Goal: Task Accomplishment & Management: Complete application form

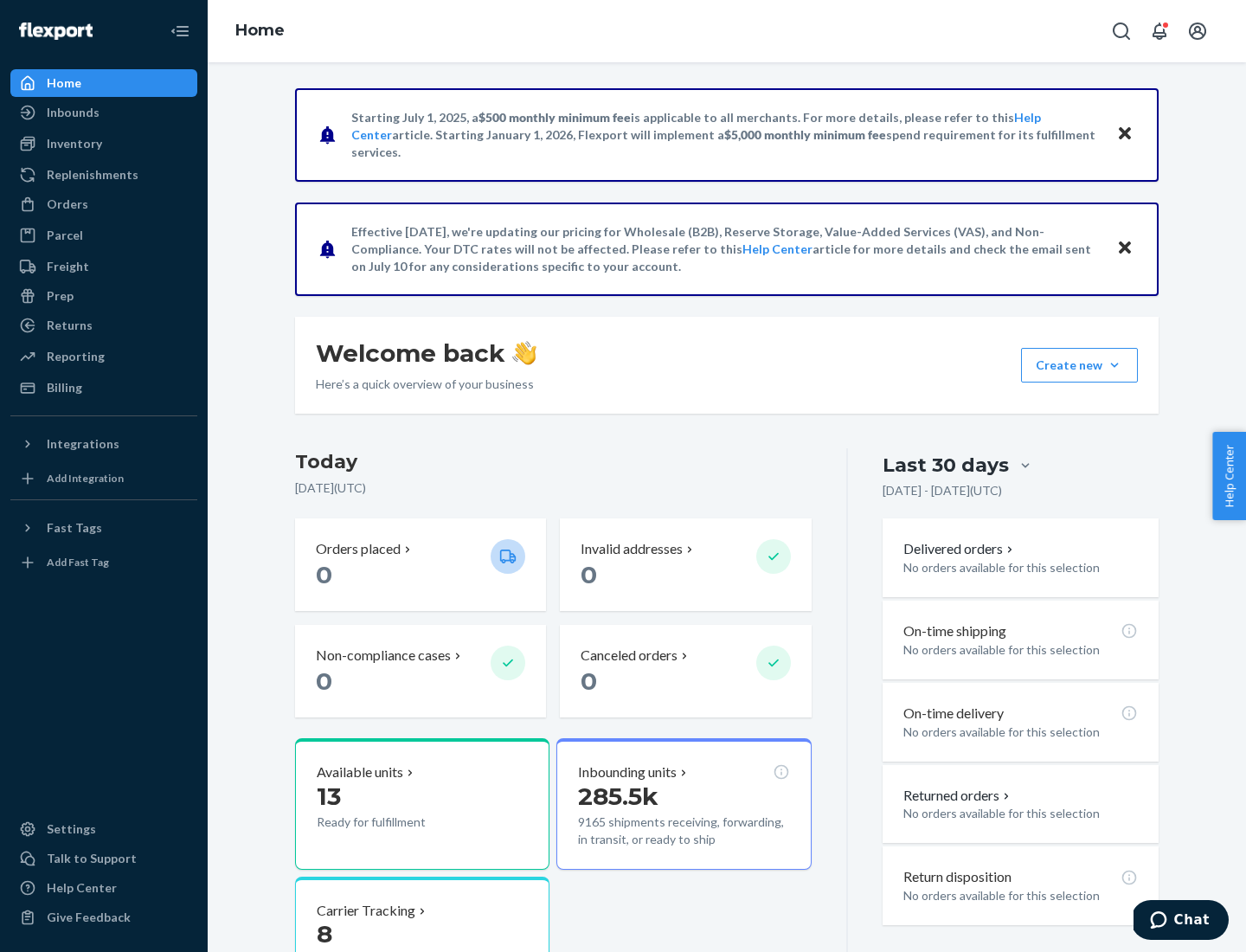
click at [65, 204] on div "Orders" at bounding box center [67, 204] width 41 height 18
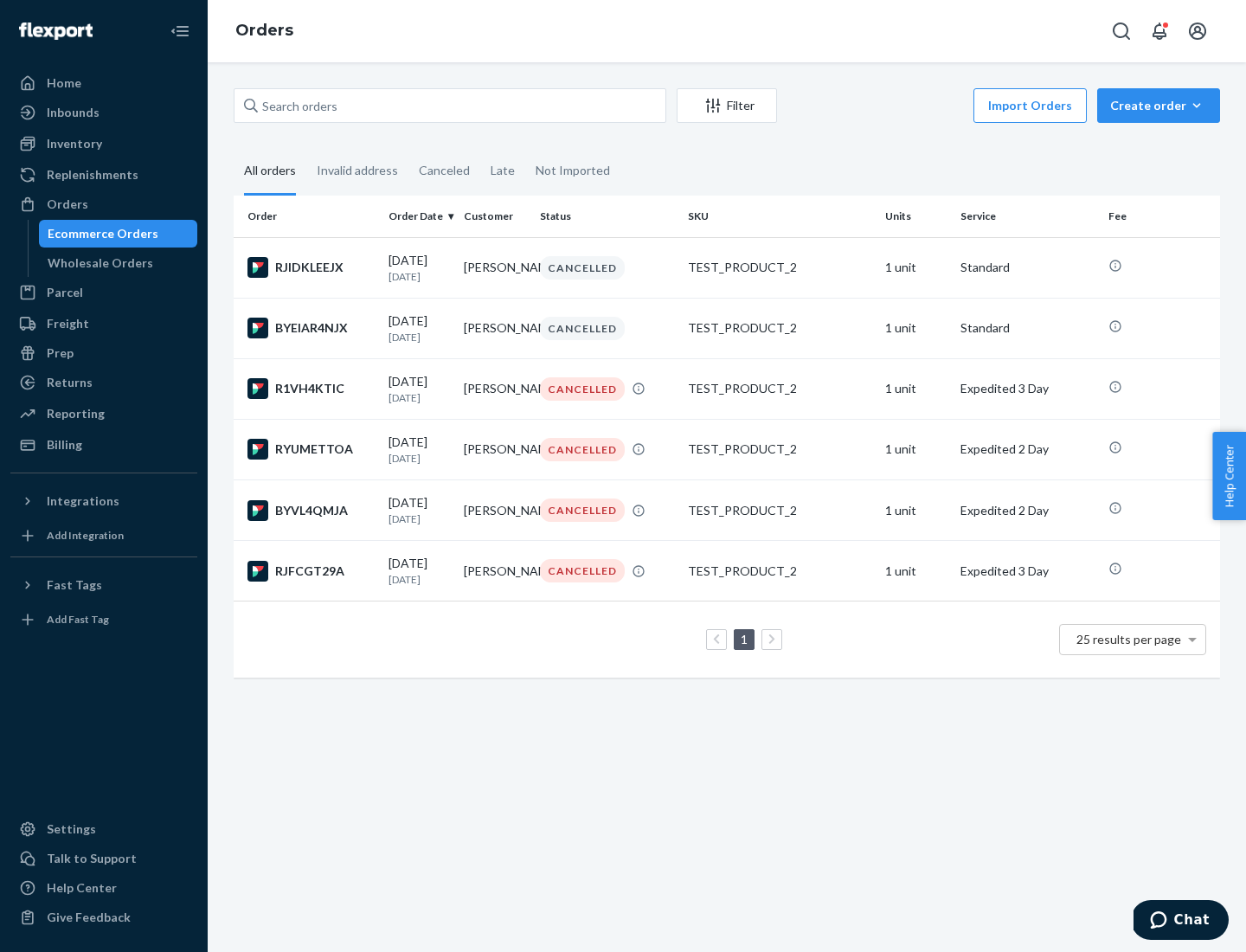
click at [96, 263] on div "Wholesale Orders" at bounding box center [101, 263] width 106 height 18
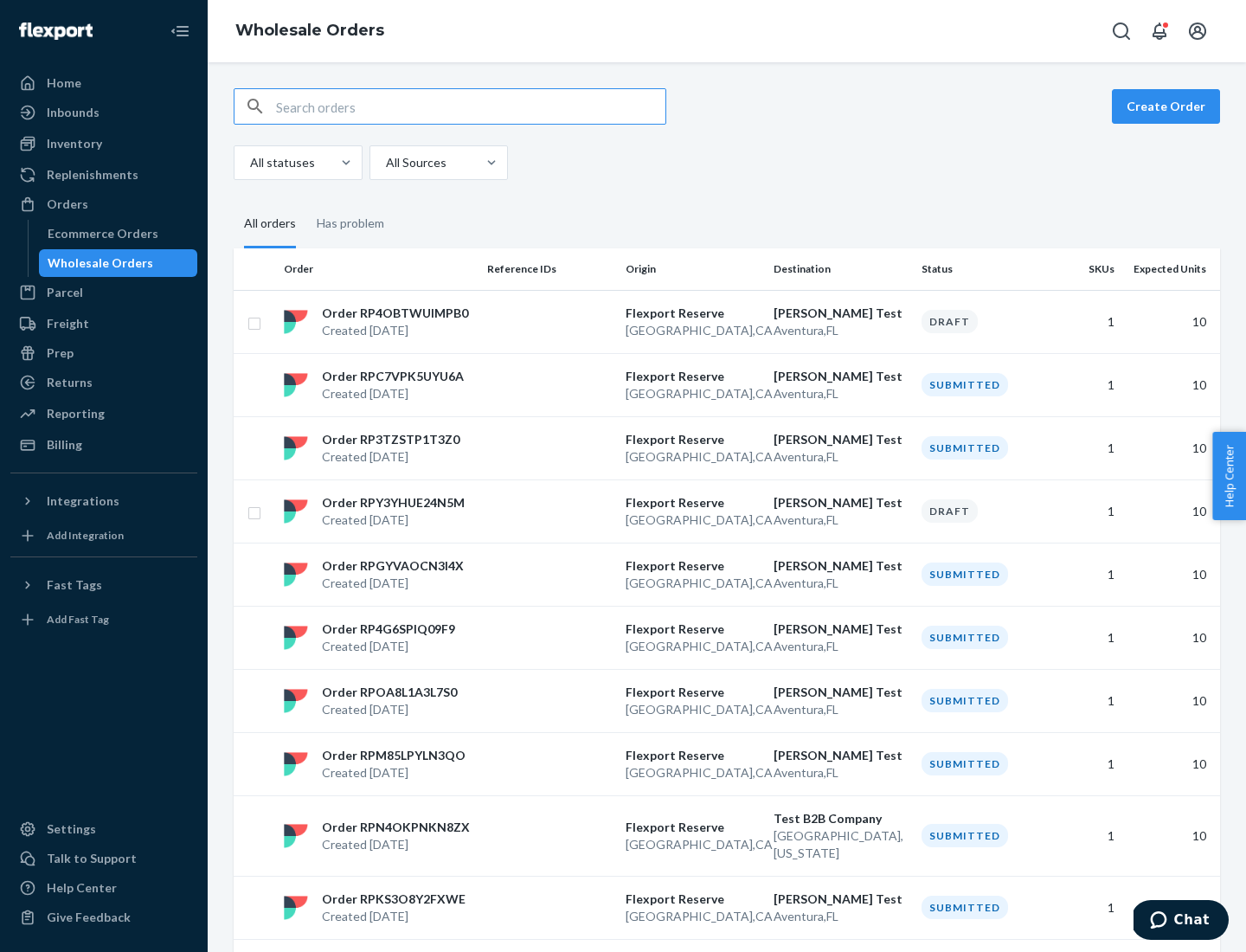
click at [1169, 107] on button "Create Order" at bounding box center [1165, 106] width 108 height 34
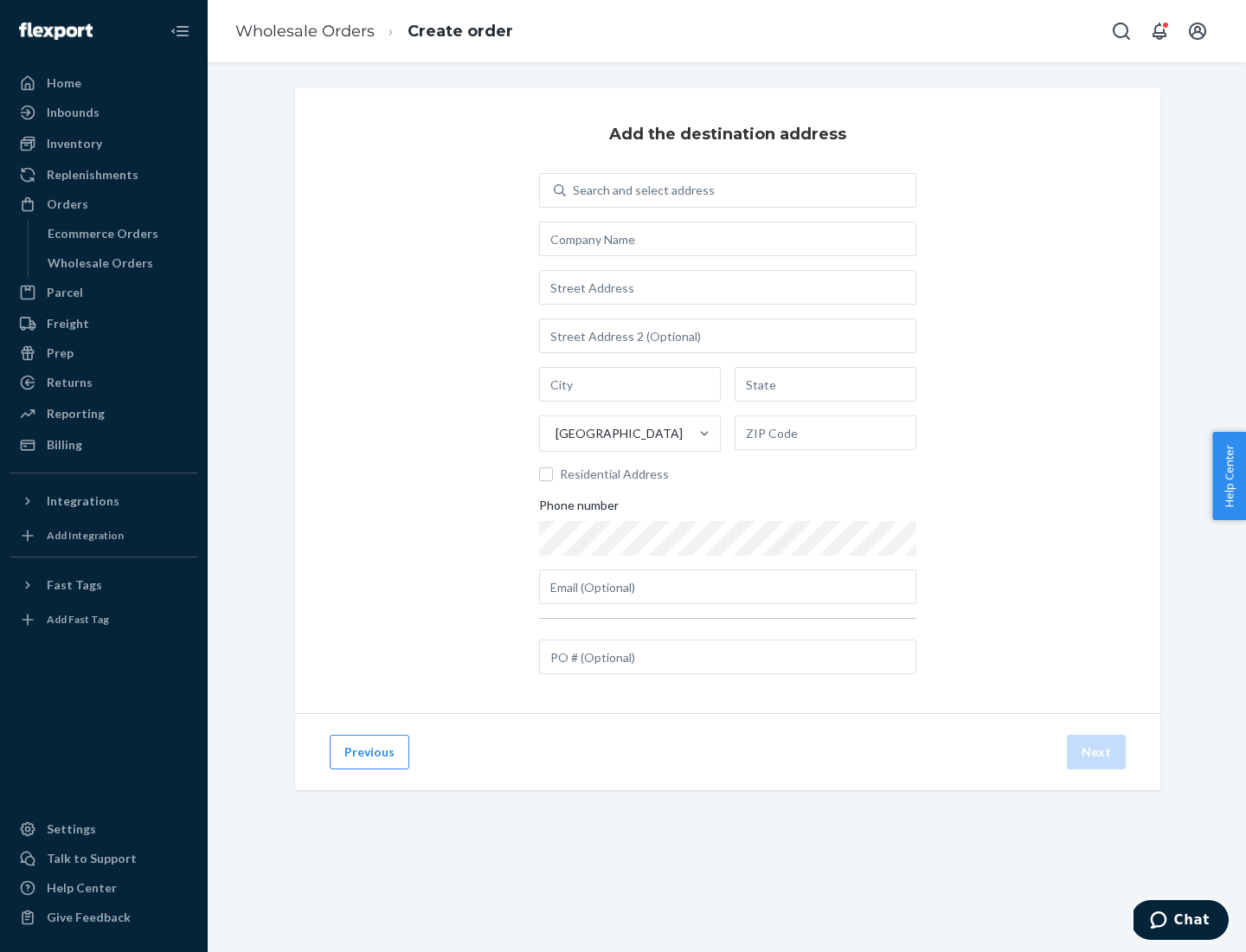
click at [640, 191] on div "Search and select address" at bounding box center [643, 191] width 142 height 18
click at [575, 191] on input "Search and select address" at bounding box center [574, 191] width 2 height 18
type input "[PERSON_NAME] Test"
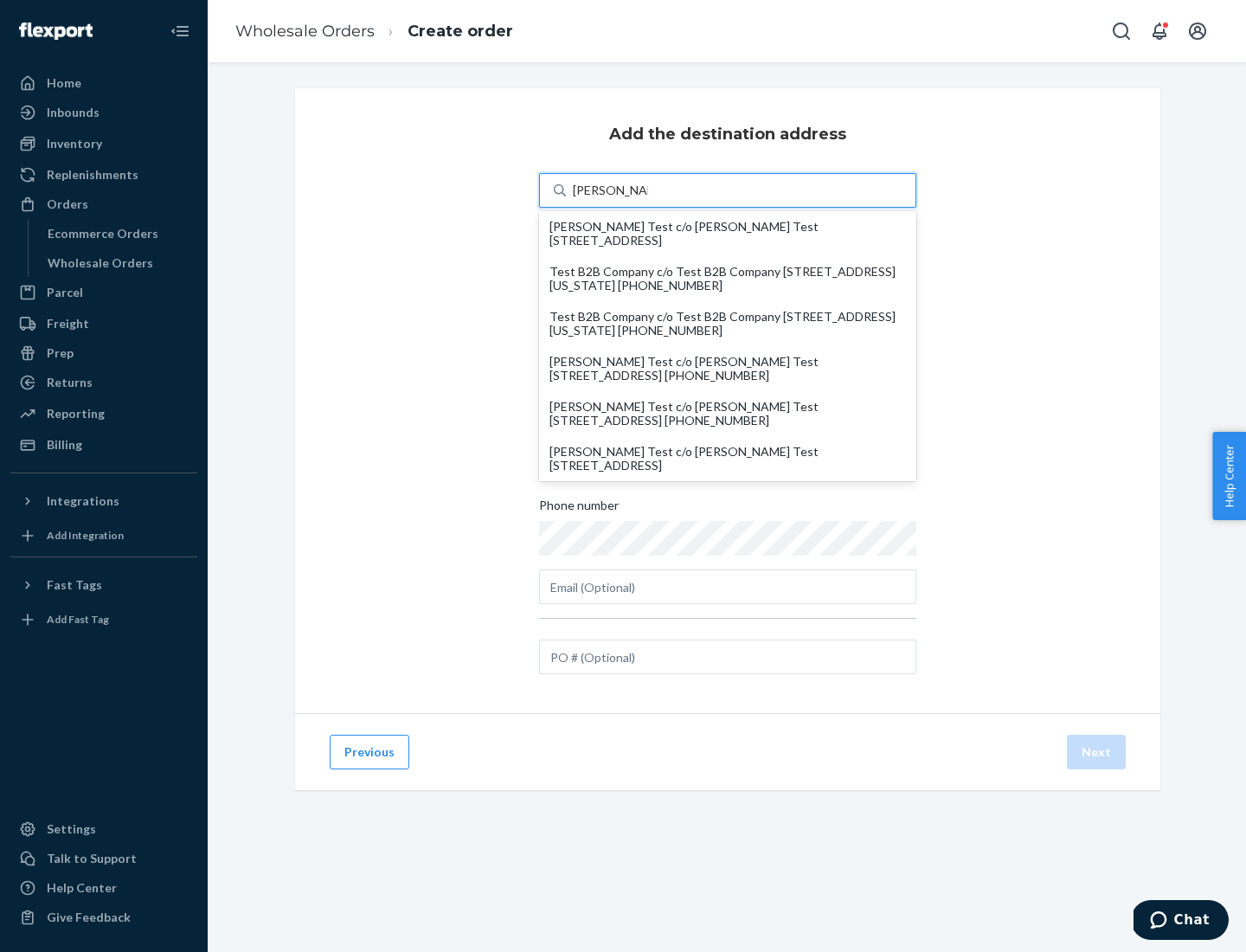
click at [727, 458] on div "[PERSON_NAME] Test c/o [PERSON_NAME] Test [STREET_ADDRESS]" at bounding box center [727, 458] width 357 height 27
click at [648, 199] on input "[PERSON_NAME] Test" at bounding box center [610, 191] width 75 height 18
type input "[PERSON_NAME] Test"
type input "Aventura"
type input "FL"
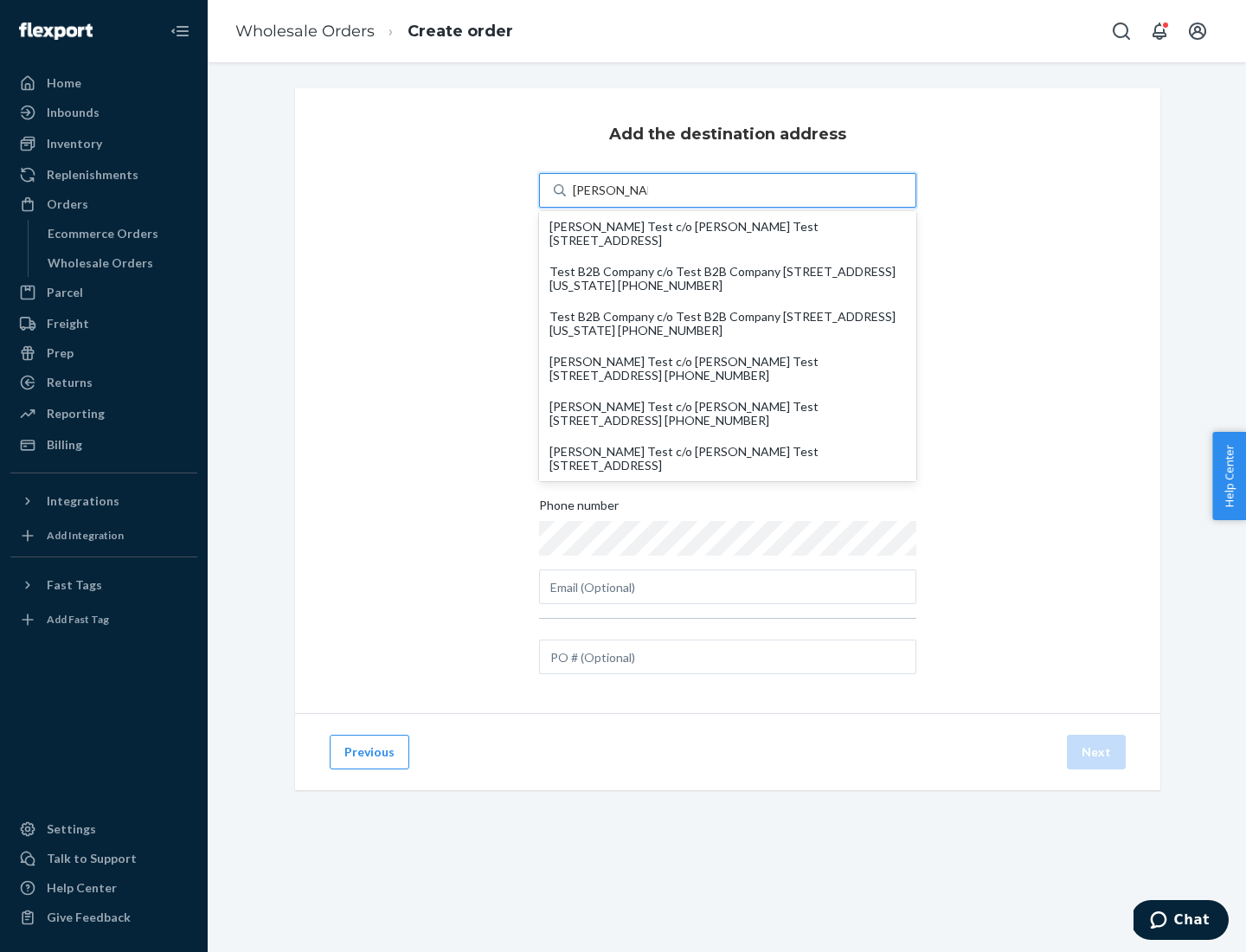
type input "33180"
type input "[STREET_ADDRESS]"
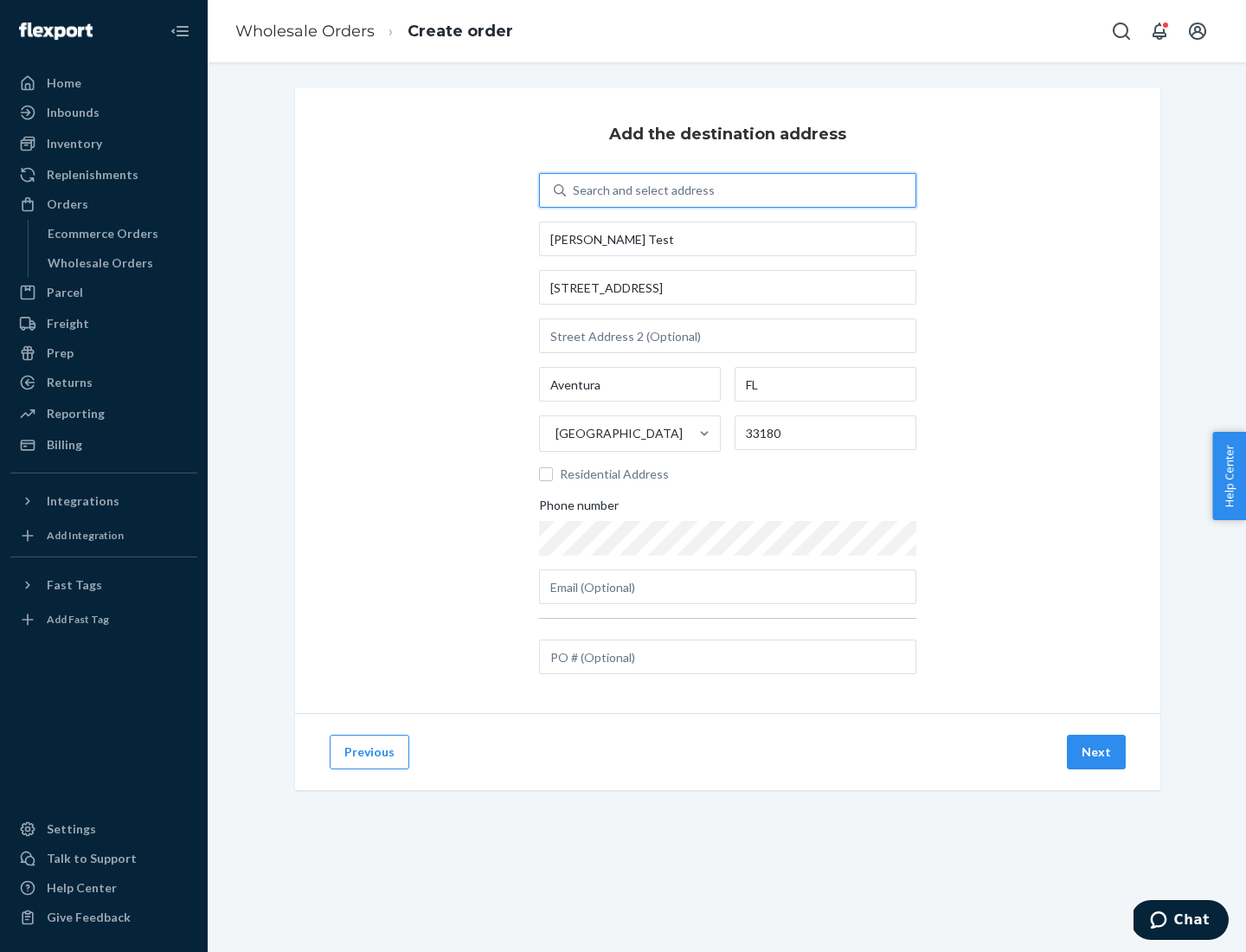
click at [1096, 752] on button "Next" at bounding box center [1096, 752] width 59 height 34
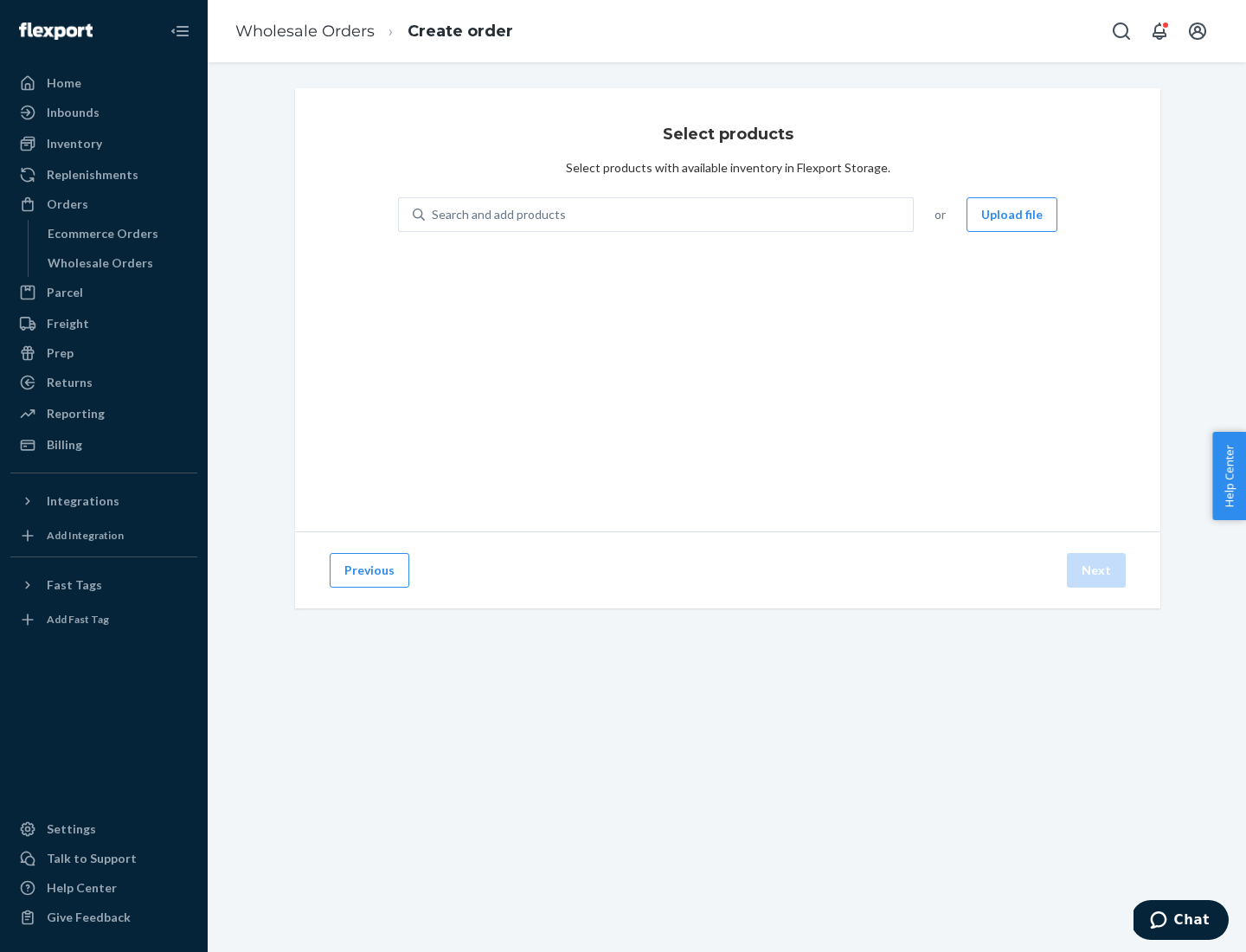
click at [669, 215] on div "Search and add products" at bounding box center [668, 215] width 488 height 31
click at [433, 215] on input "Search and add products" at bounding box center [433, 215] width 2 height 18
type input "test"
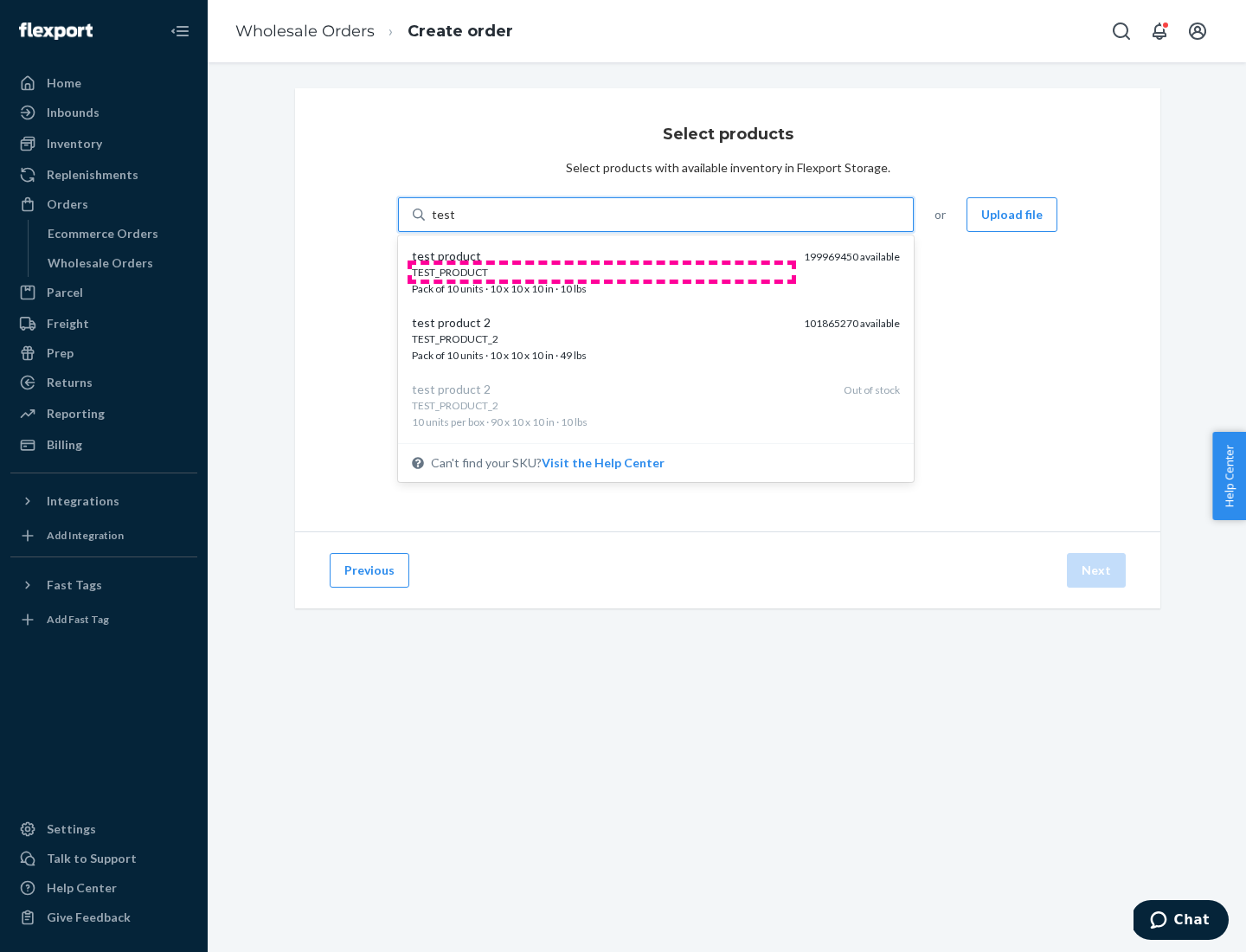
click at [601, 272] on div "TEST_PRODUCT" at bounding box center [600, 272] width 378 height 15
click at [454, 223] on input "test" at bounding box center [443, 215] width 22 height 18
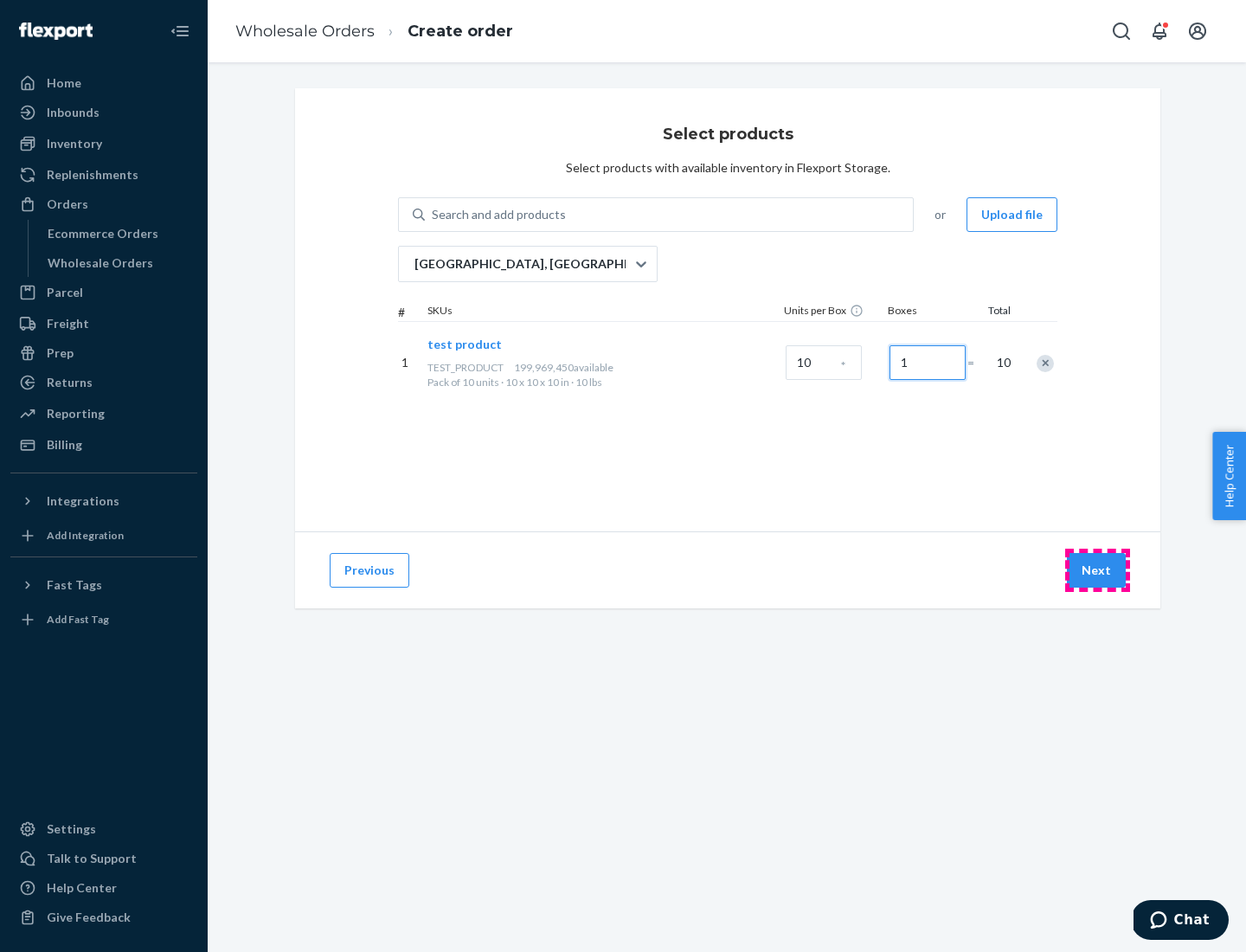
type input "1"
click at [1096, 570] on button "Next" at bounding box center [1096, 570] width 59 height 34
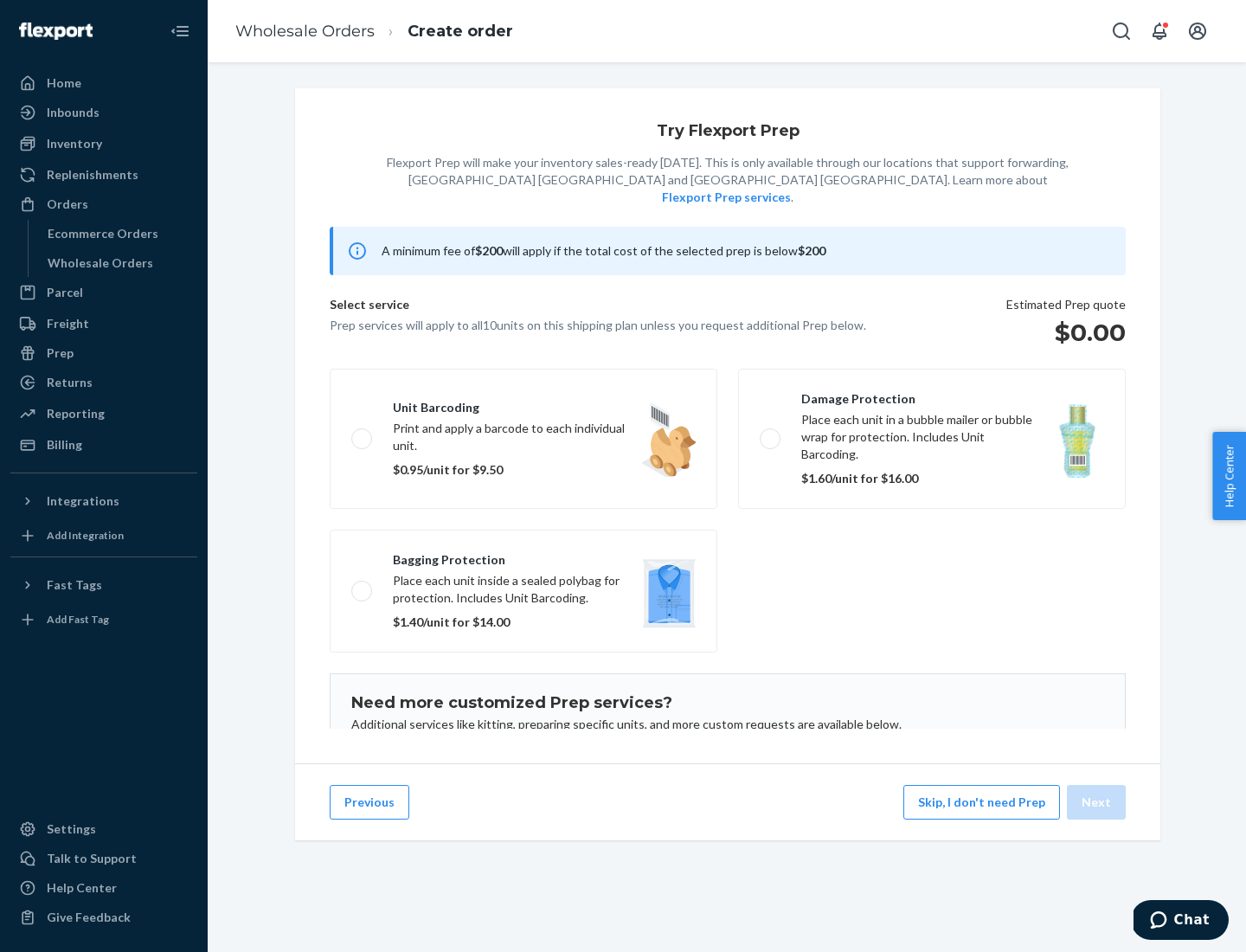
scroll to position [112, 0]
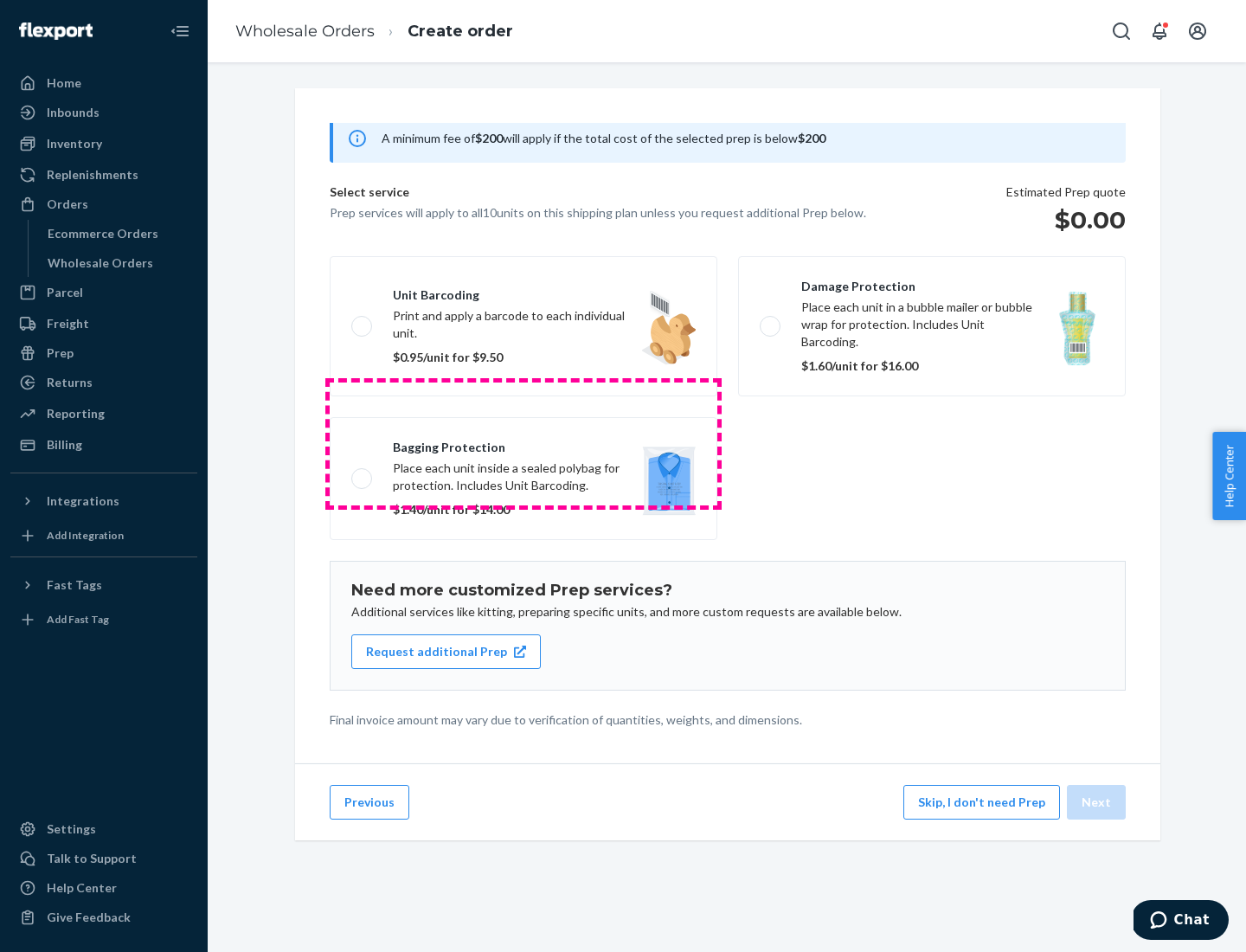
click at [524, 443] on label "Bagging protection Place each unit inside a sealed polybag for protection. Incl…" at bounding box center [523, 479] width 388 height 123
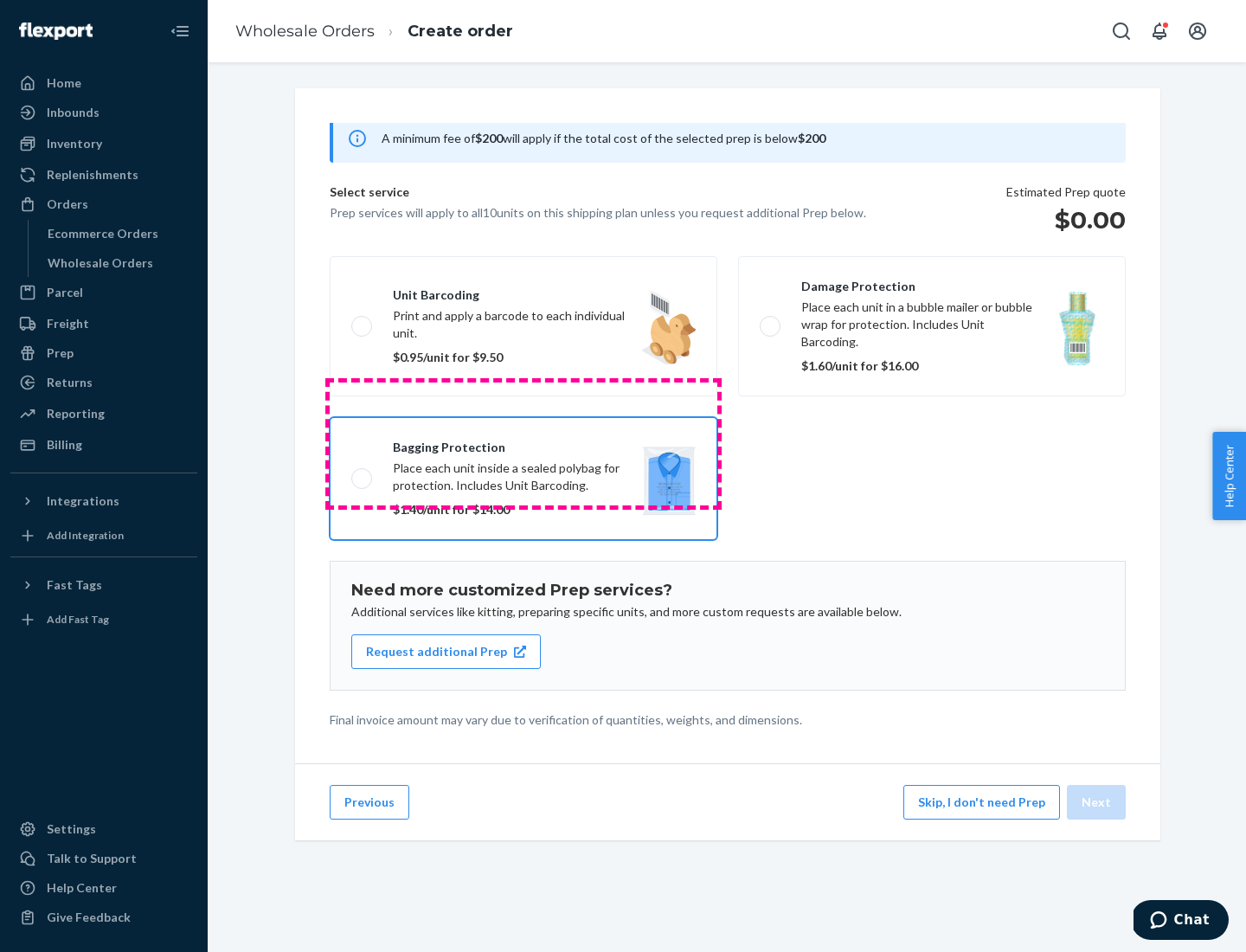
click at [363, 472] on input "Bagging protection Place each unit inside a sealed polybag for protection. Incl…" at bounding box center [357, 478] width 12 height 12
checkbox input "true"
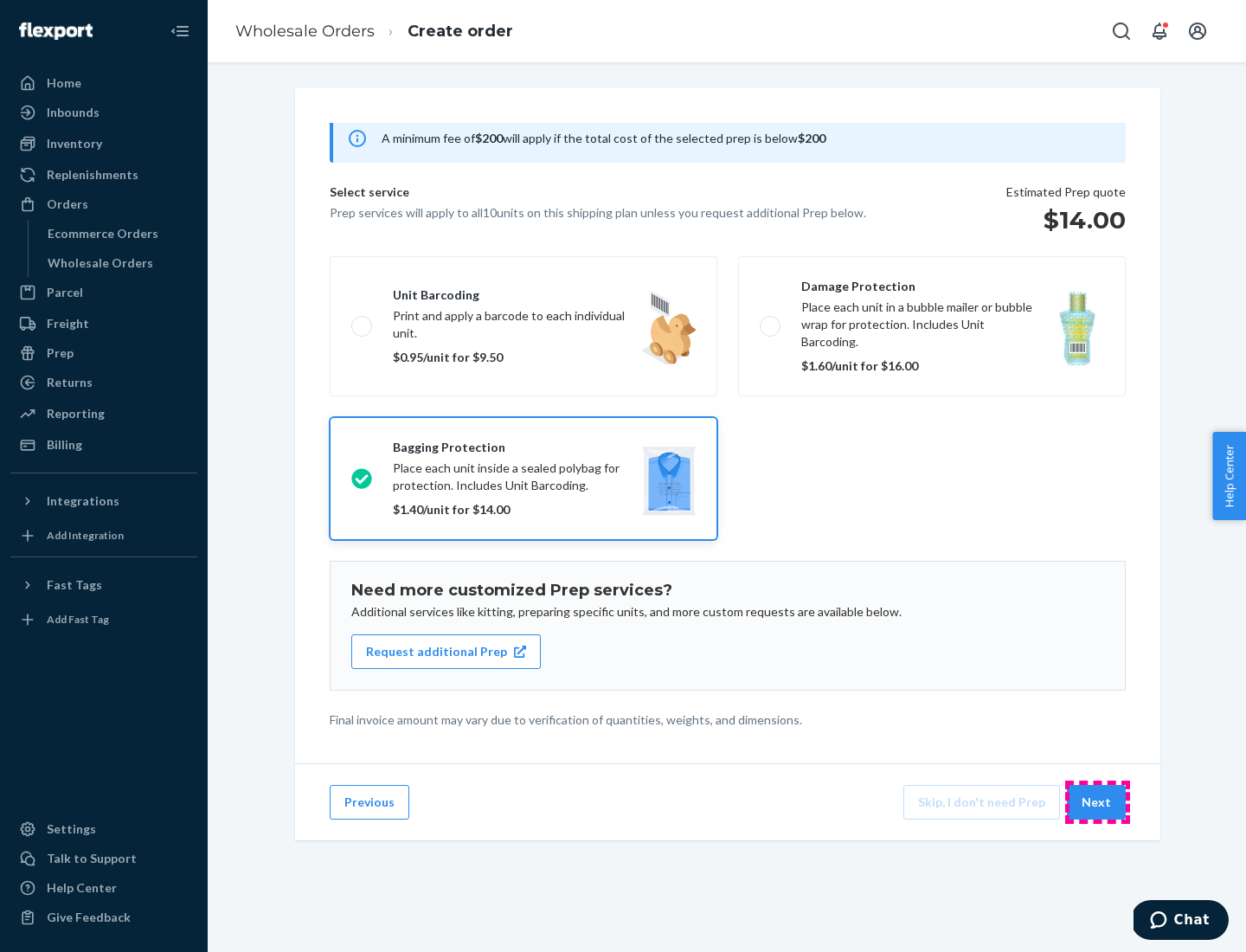
click at [1096, 802] on button "Next" at bounding box center [1096, 801] width 59 height 34
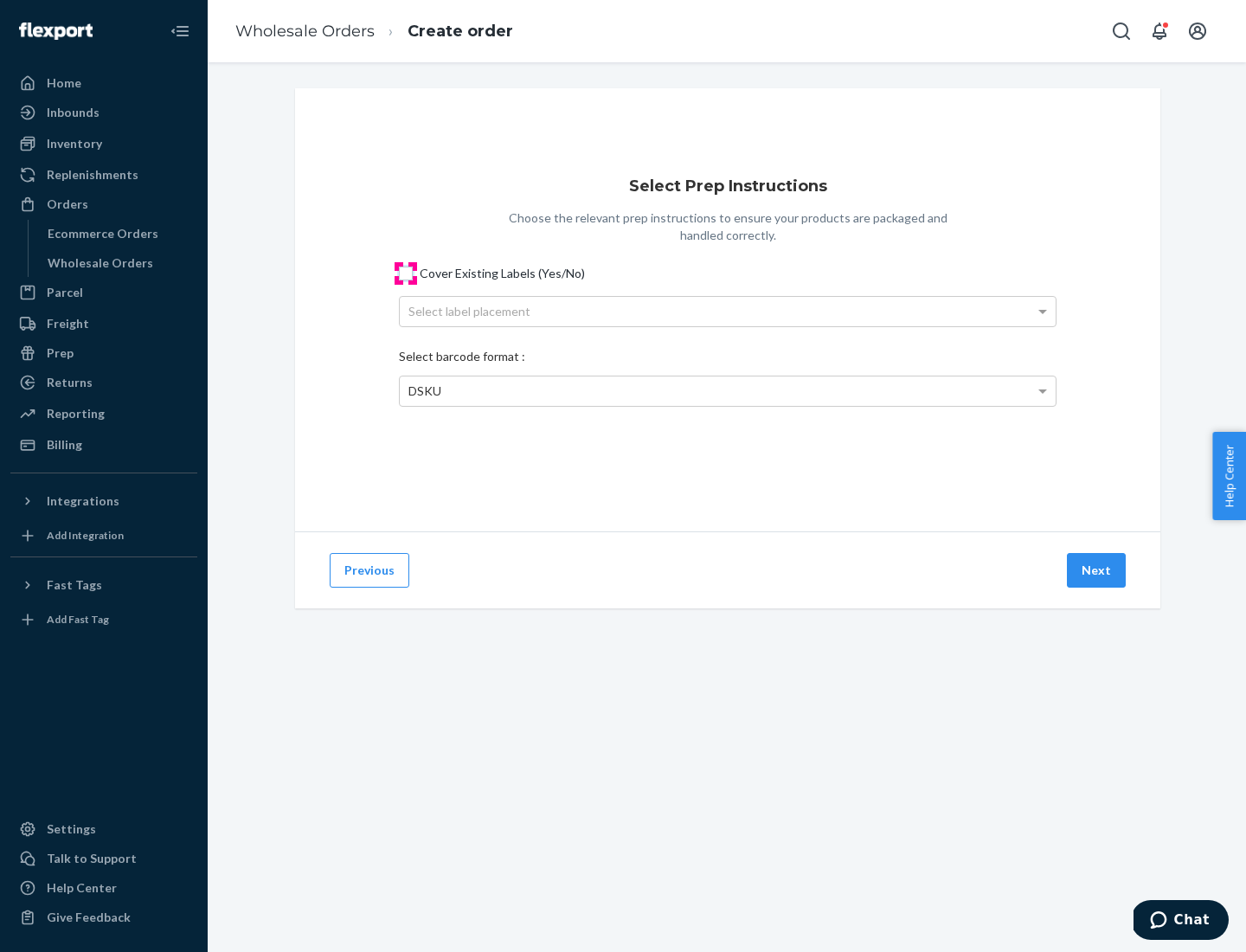
click at [406, 273] on input "Cover Existing Labels (Yes/No)" at bounding box center [406, 274] width 14 height 14
checkbox input "true"
click at [727, 311] on div "Select label placement" at bounding box center [727, 312] width 656 height 29
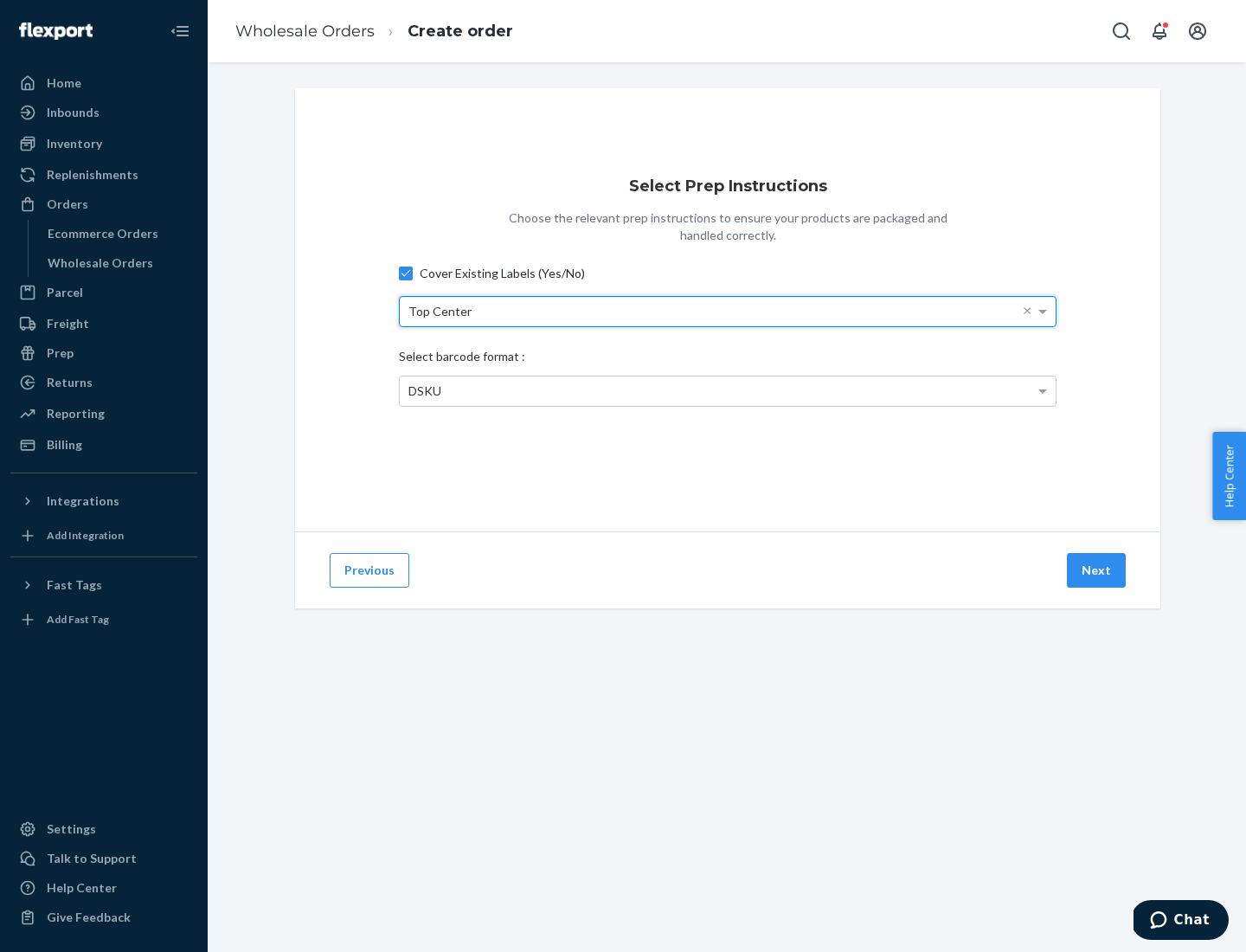
click at [424, 390] on span "DSKU" at bounding box center [425, 390] width 33 height 15
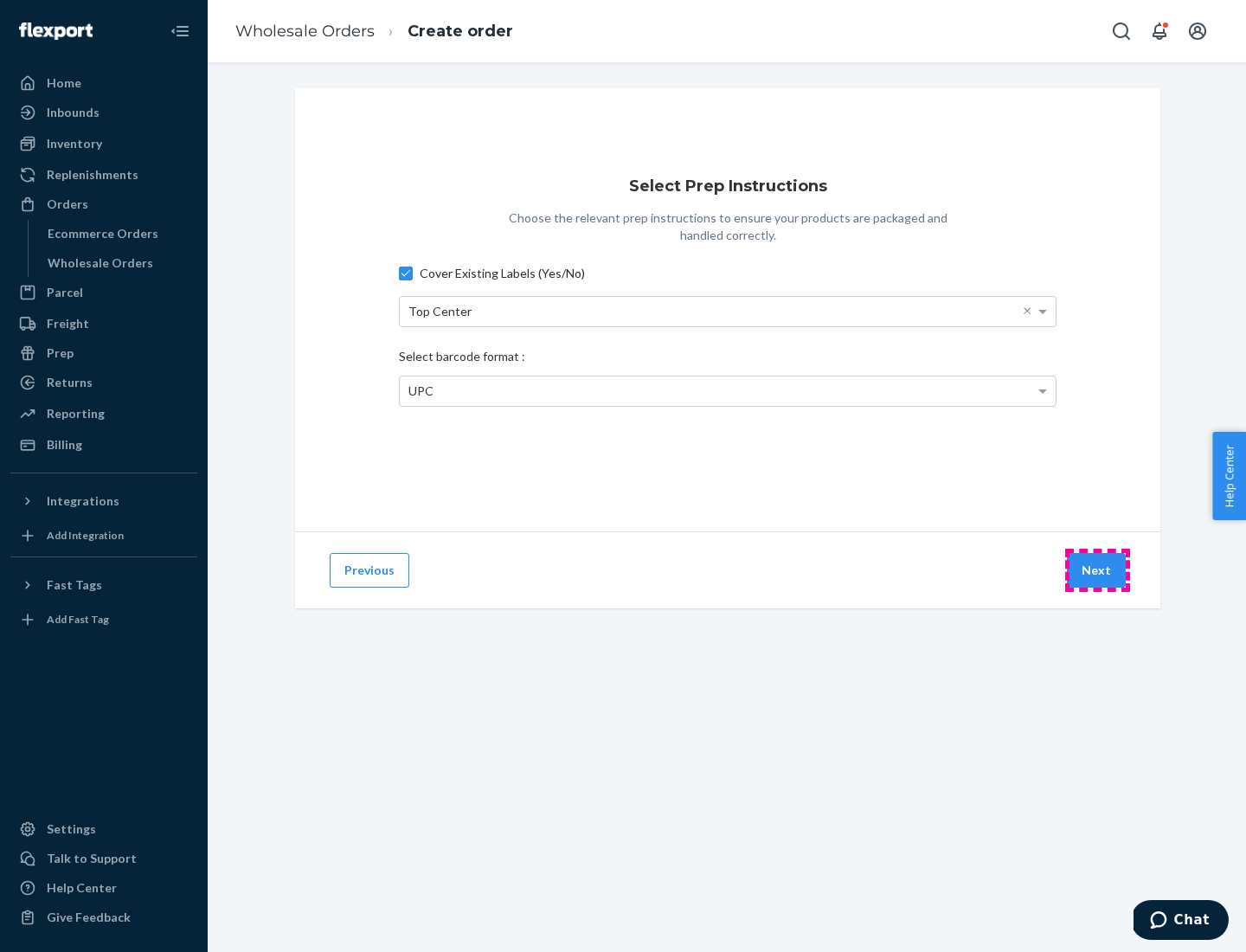
click at [1096, 570] on button "Next" at bounding box center [1096, 570] width 59 height 34
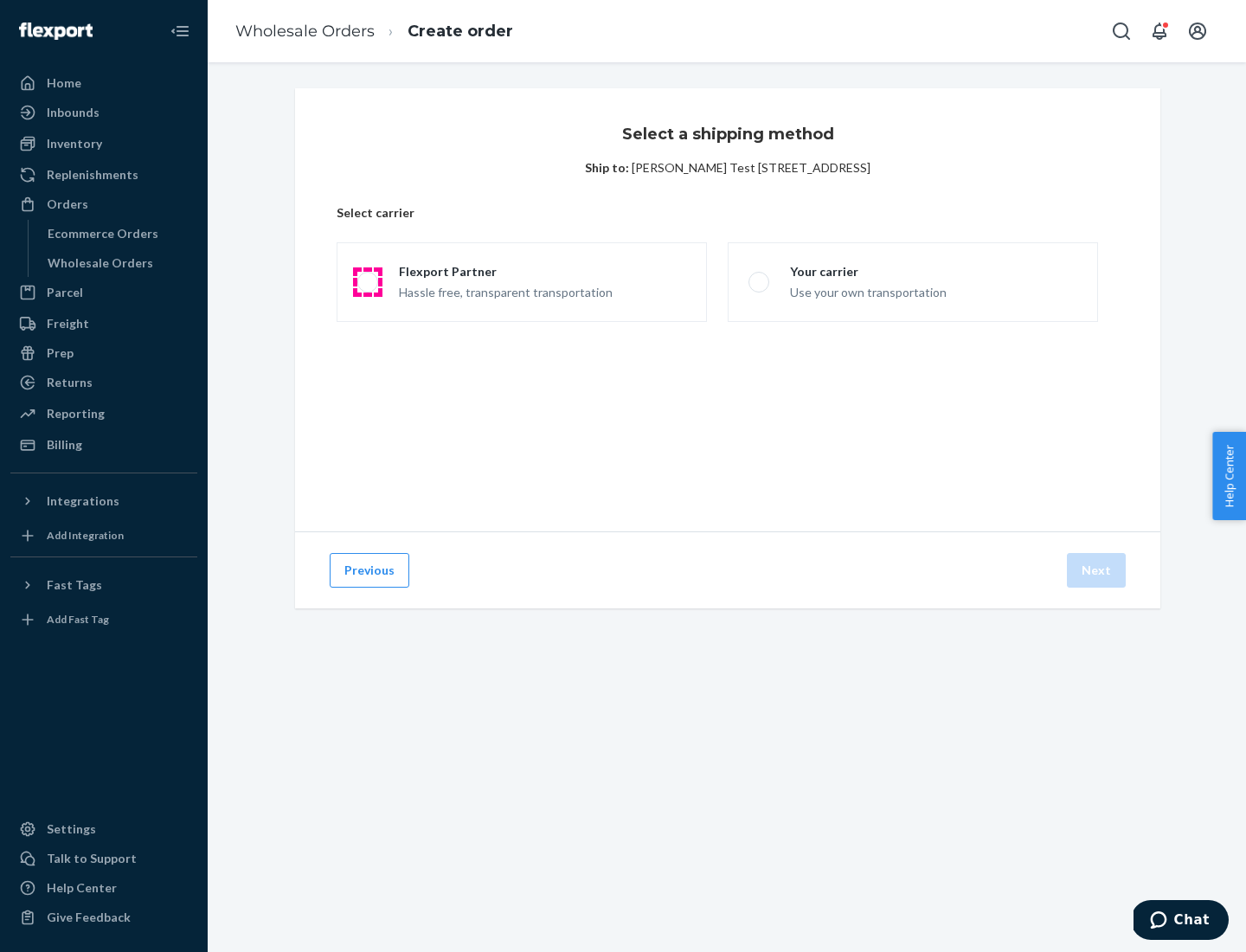
click at [366, 282] on span at bounding box center [367, 281] width 21 height 21
click at [366, 282] on input "Flexport Partner Hassle free, transparent transportation" at bounding box center [364, 282] width 12 height 12
radio input "true"
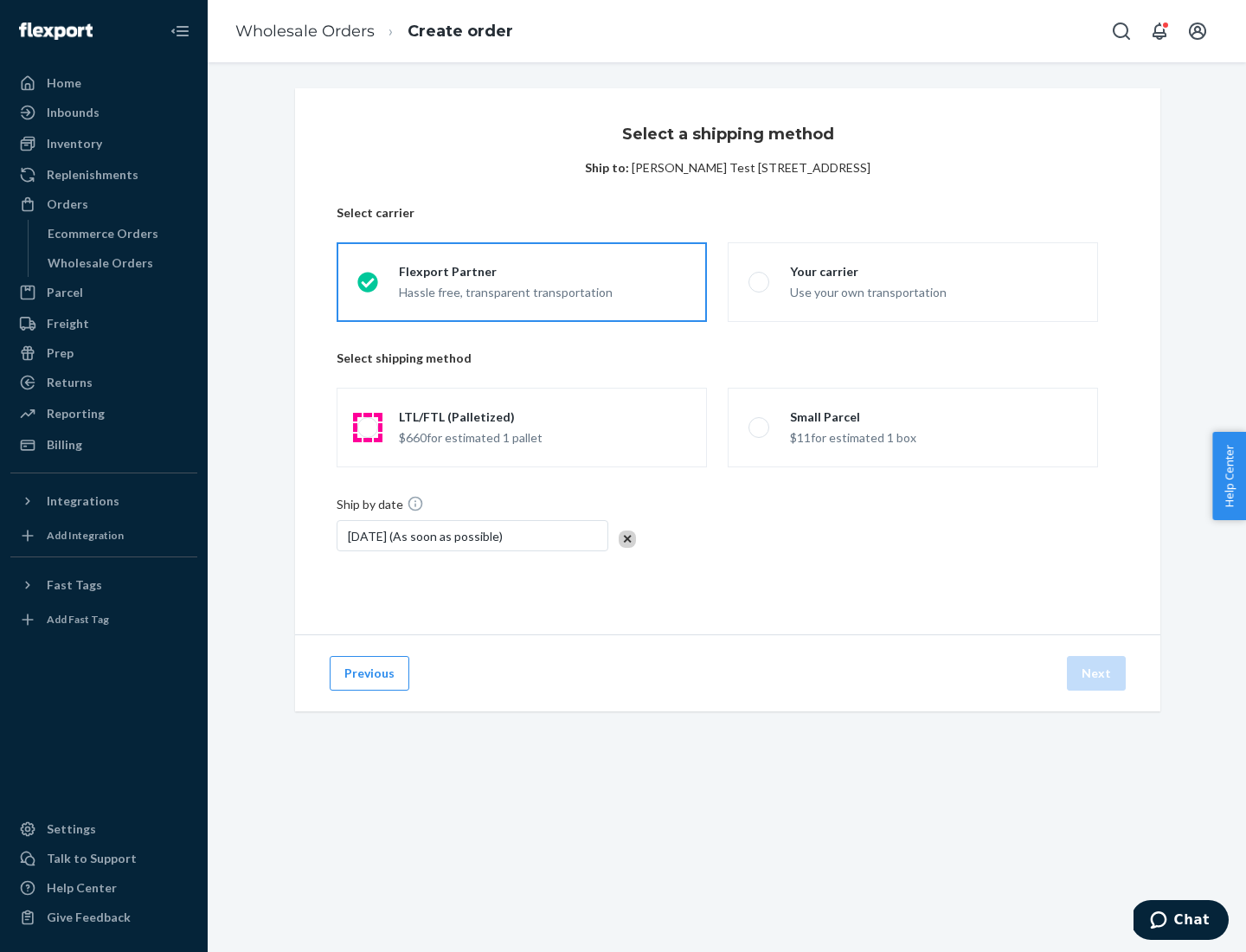
click at [366, 427] on span at bounding box center [367, 427] width 21 height 21
click at [366, 427] on input "LTL/FTL (Palletized) $660 for estimated 1 pallet" at bounding box center [364, 428] width 12 height 12
radio input "true"
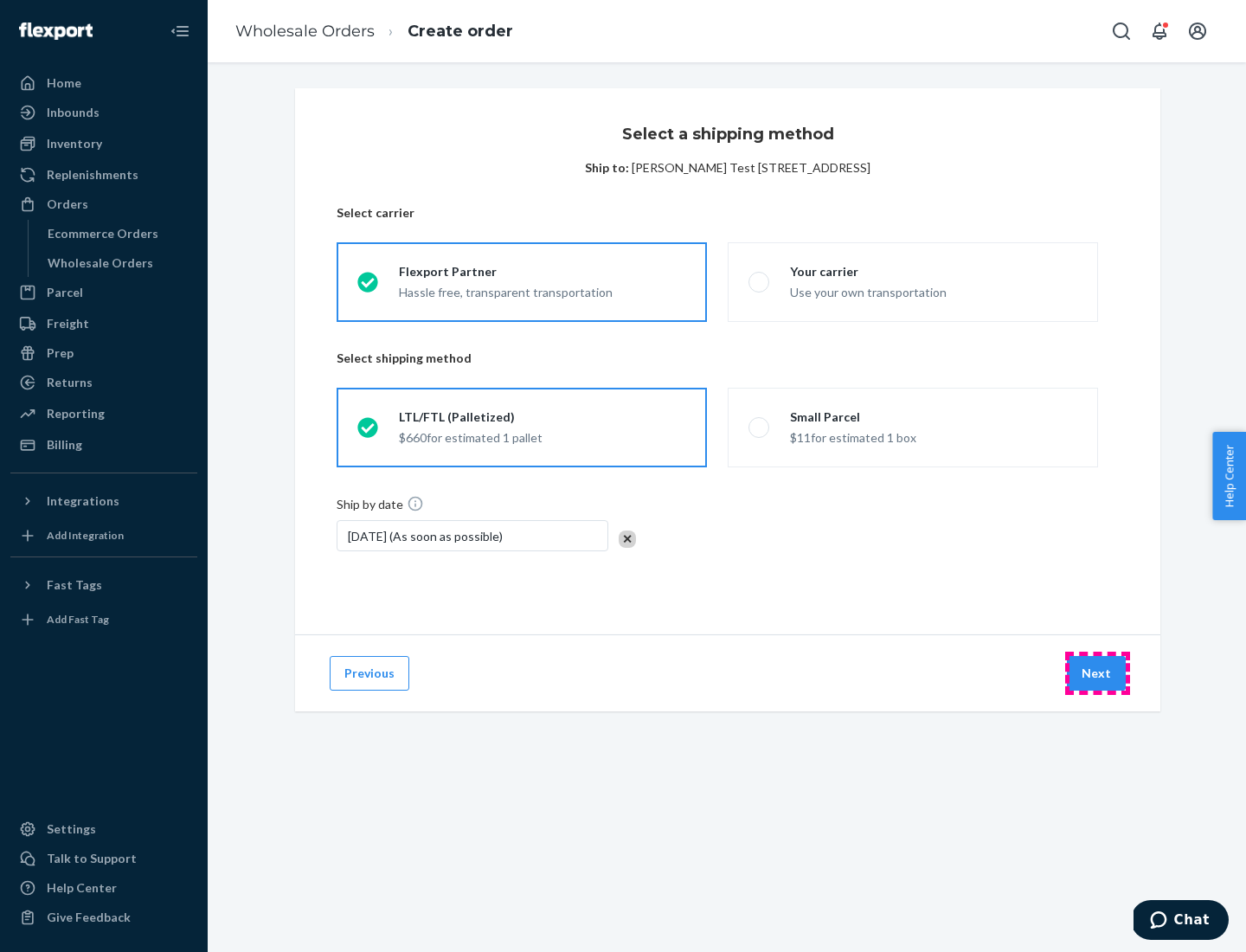
click at [1096, 673] on button "Next" at bounding box center [1096, 672] width 59 height 34
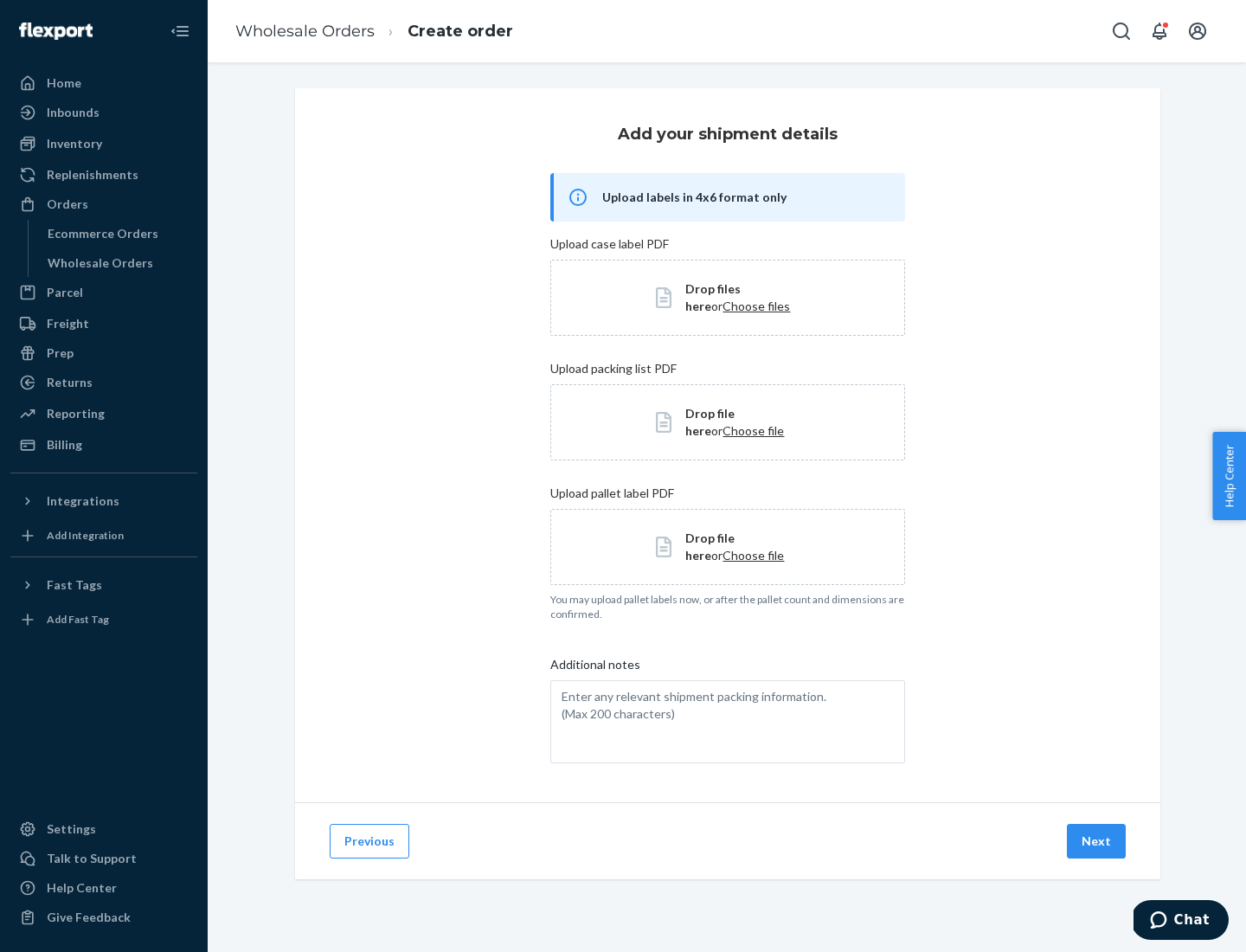
click at [1096, 841] on button "Next" at bounding box center [1096, 841] width 59 height 34
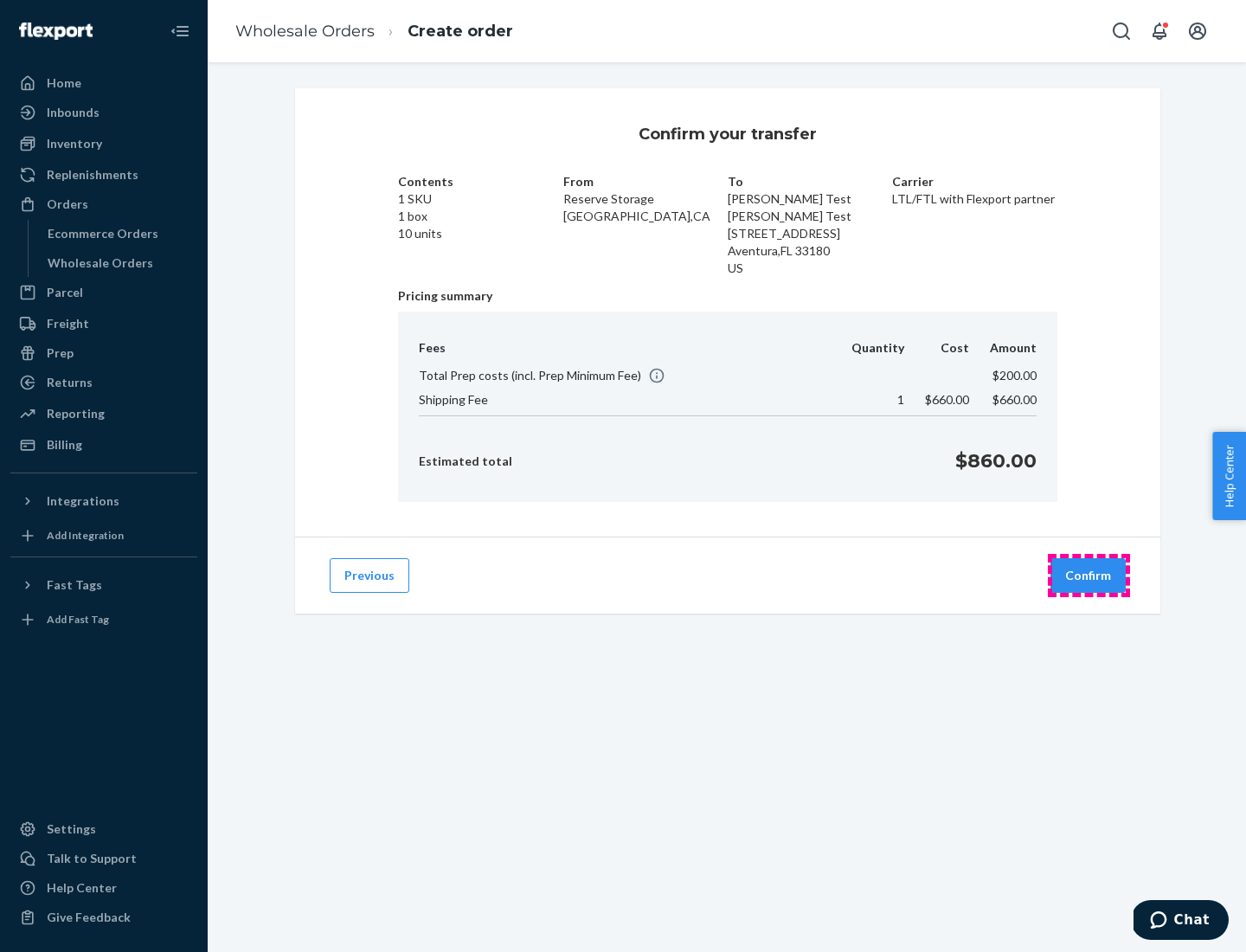
click at [1089, 576] on button "Confirm" at bounding box center [1088, 575] width 75 height 34
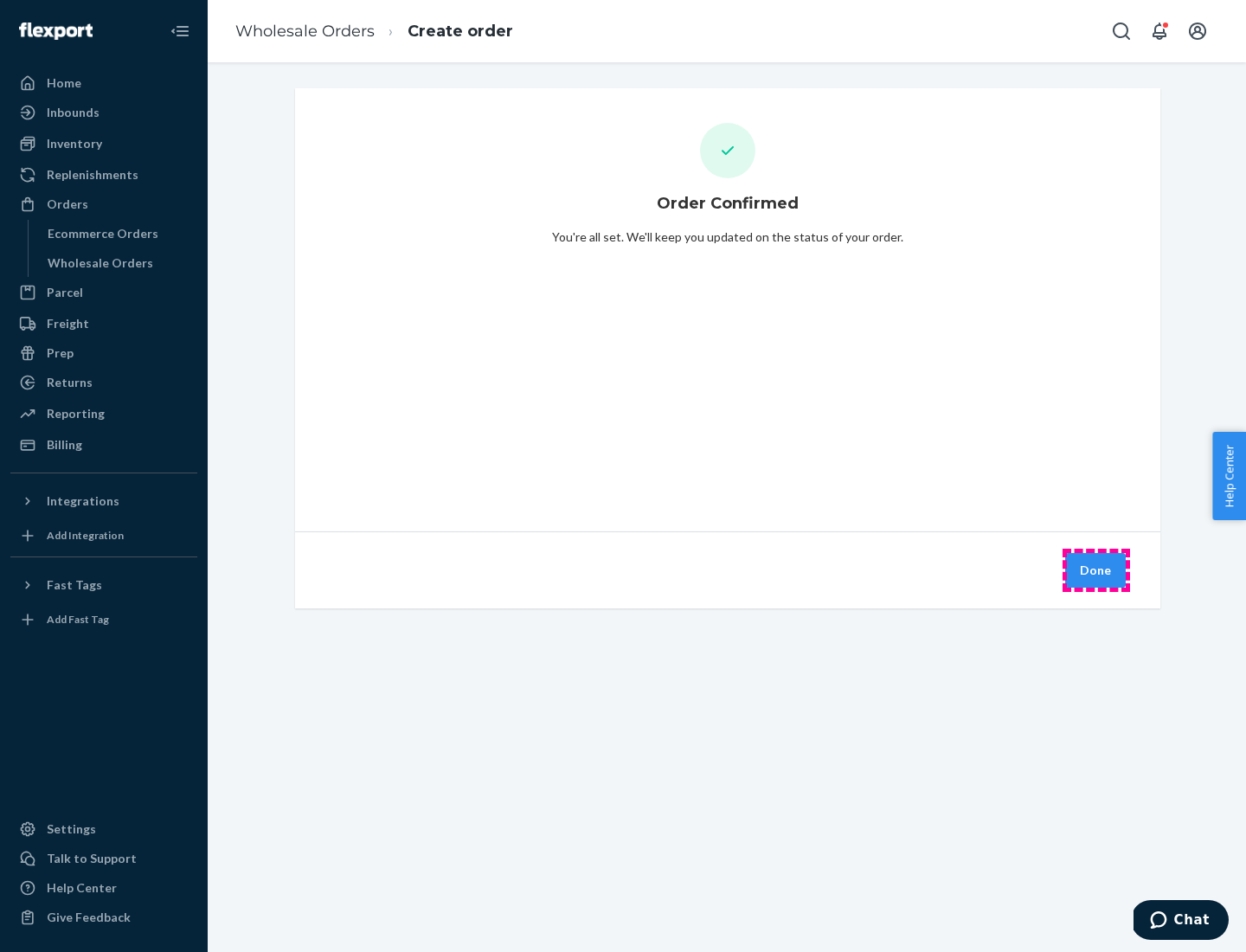
click at [1096, 570] on button "Done" at bounding box center [1096, 570] width 61 height 34
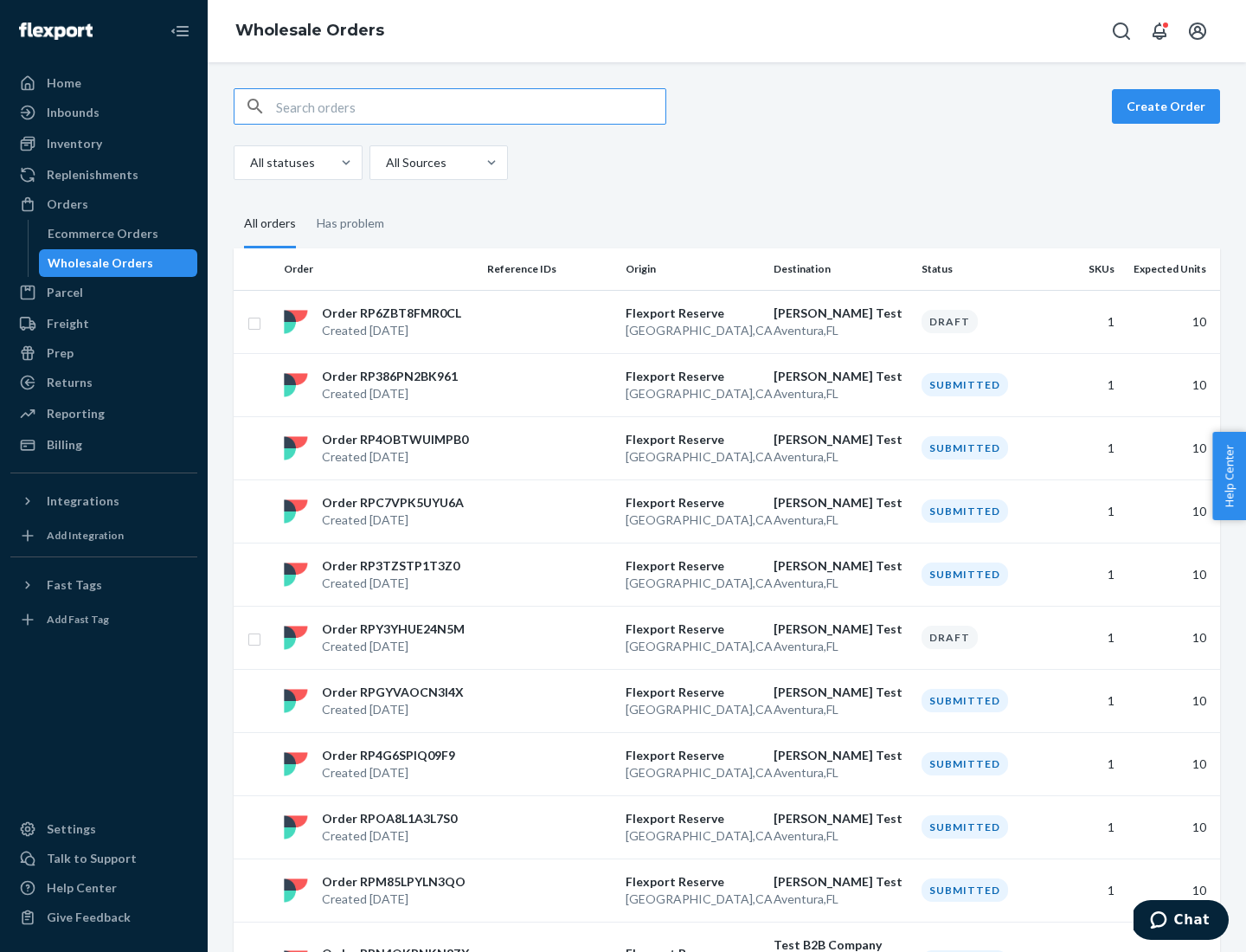
click at [104, 204] on div "Orders" at bounding box center [104, 204] width 184 height 24
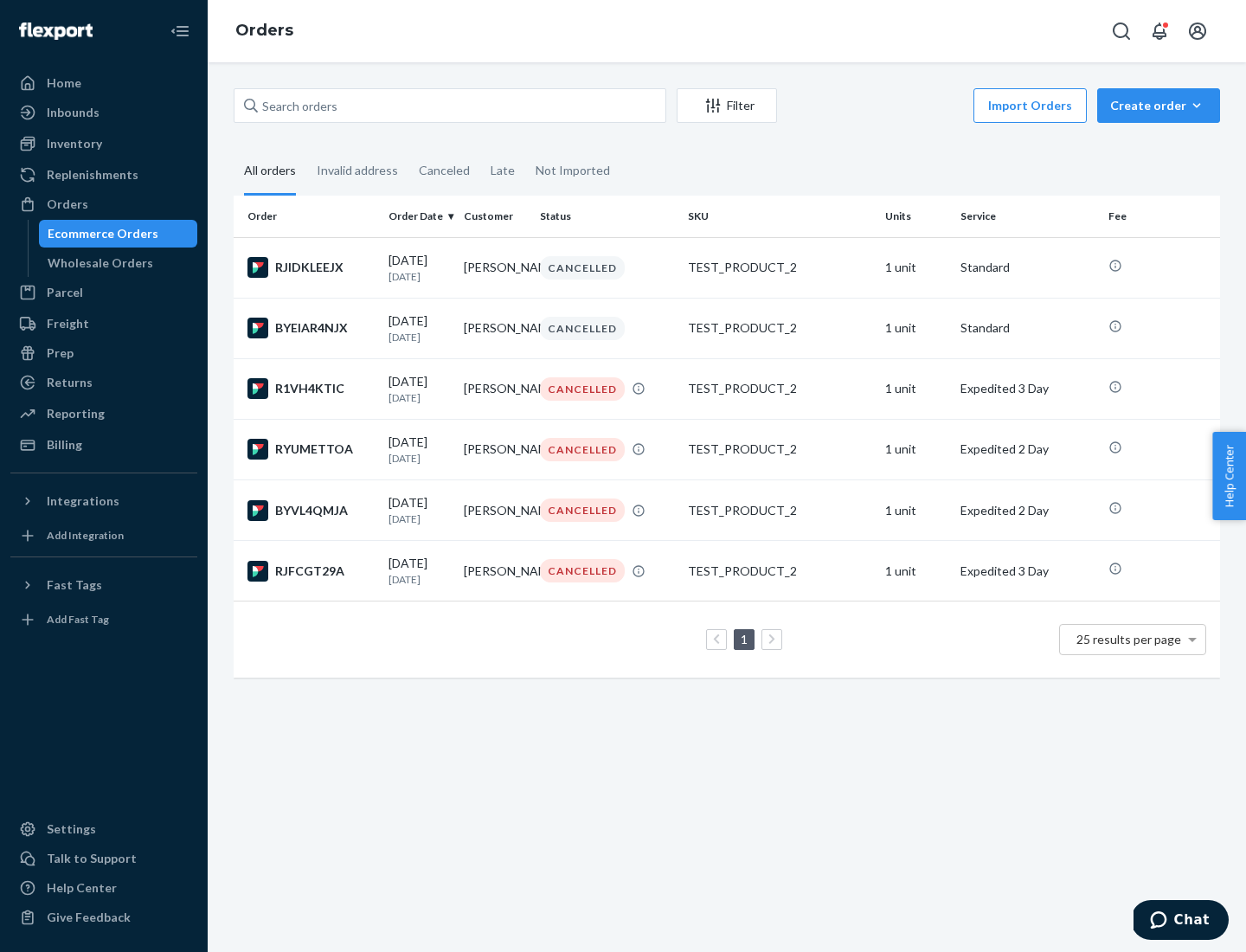
click at [96, 263] on div "Wholesale Orders" at bounding box center [101, 263] width 106 height 18
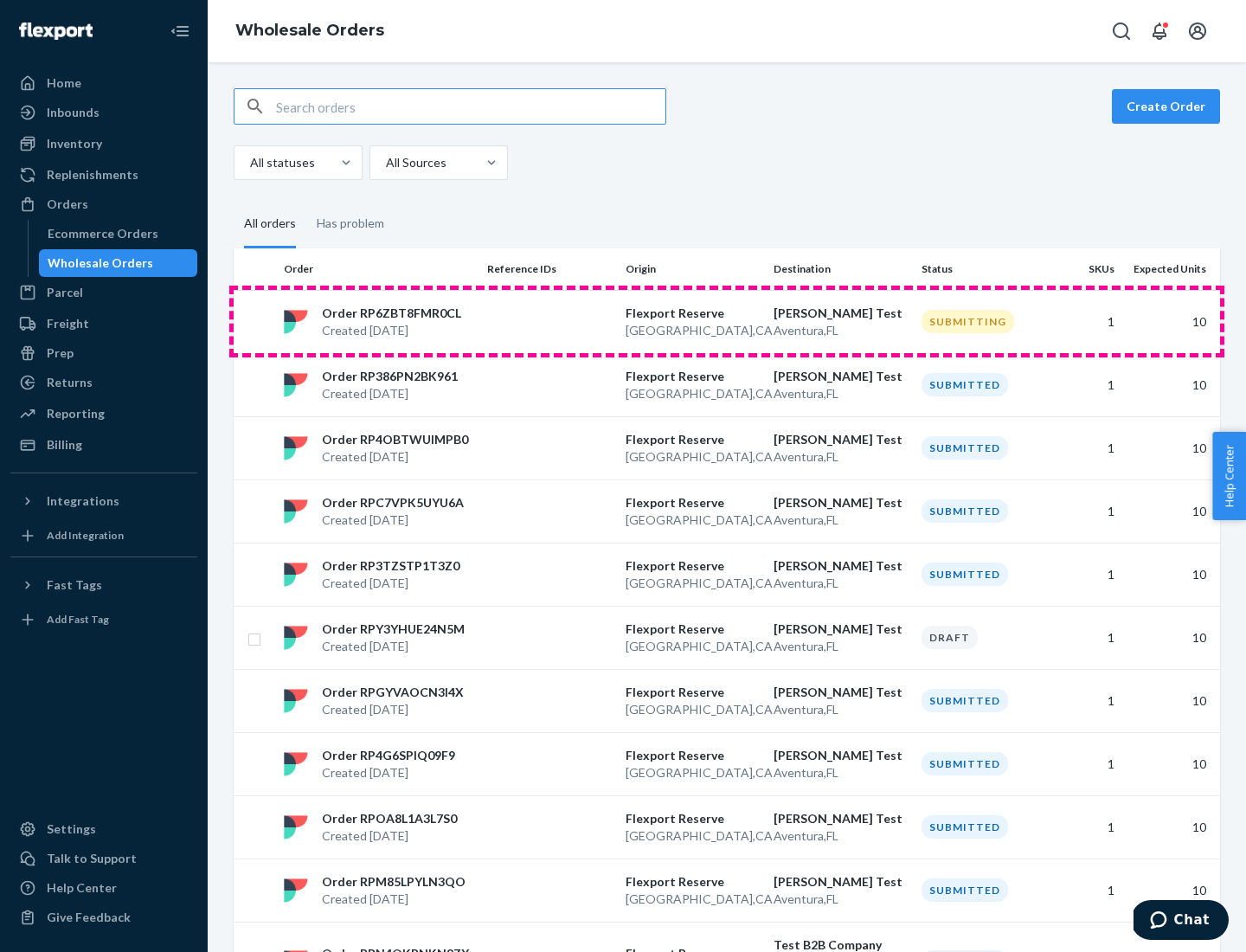
click at [727, 322] on p "[GEOGRAPHIC_DATA] , [GEOGRAPHIC_DATA]" at bounding box center [692, 330] width 134 height 18
